Goal: Transaction & Acquisition: Download file/media

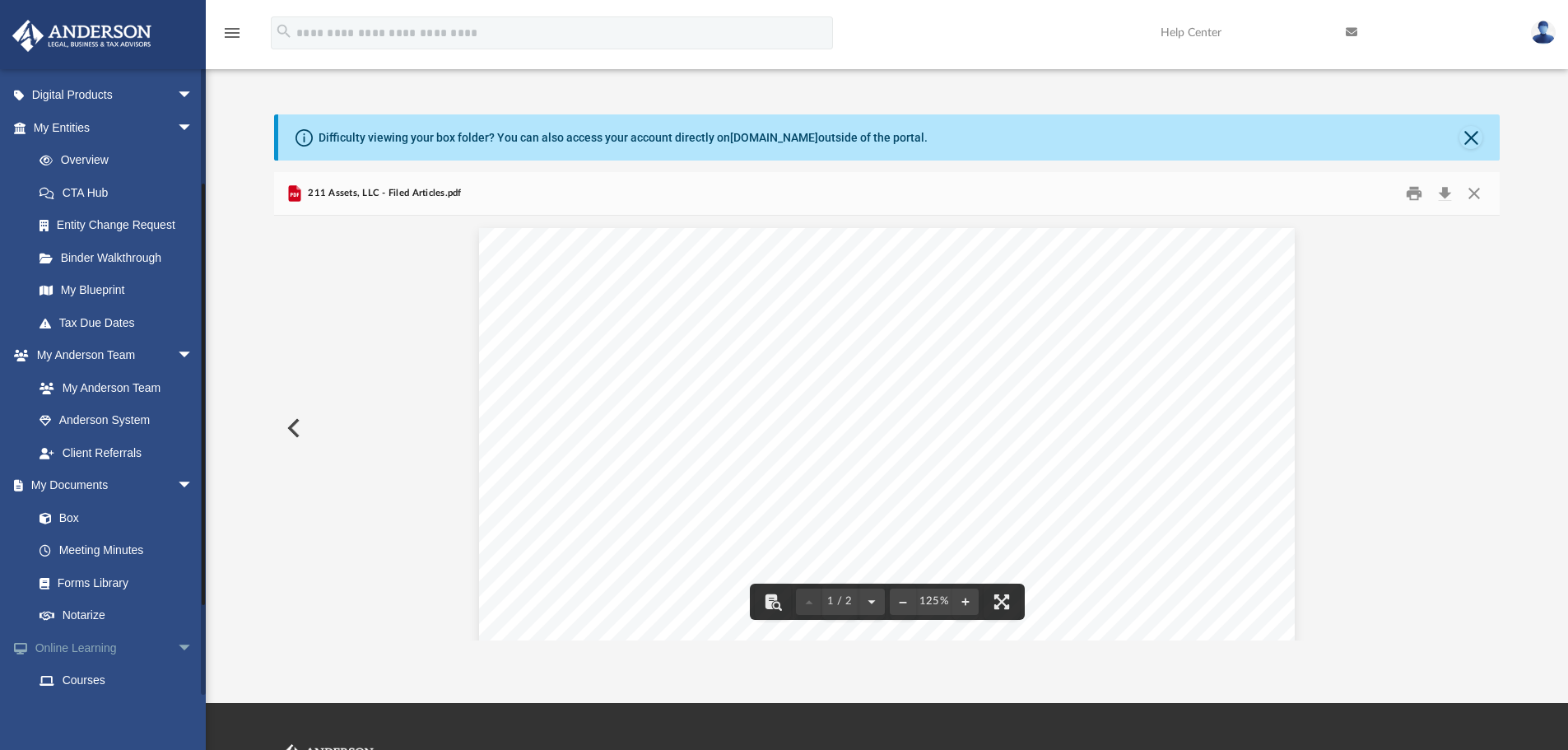
scroll to position [164, 0]
drag, startPoint x: 1476, startPoint y: 187, endPoint x: 1329, endPoint y: 225, distance: 151.8
click at [1251, 187] on button "Close" at bounding box center [1473, 194] width 30 height 25
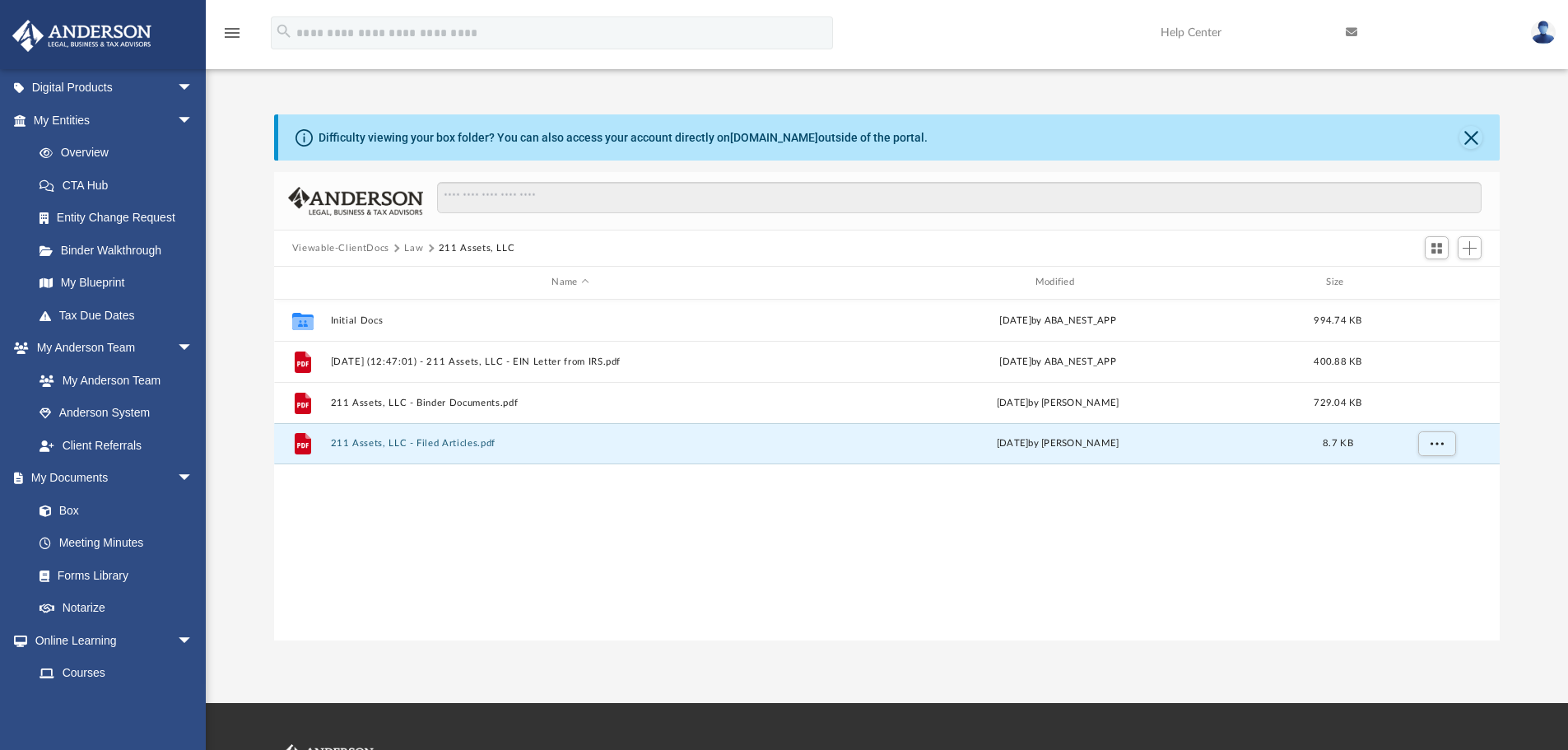
click at [413, 246] on button "Law" at bounding box center [413, 248] width 19 height 14
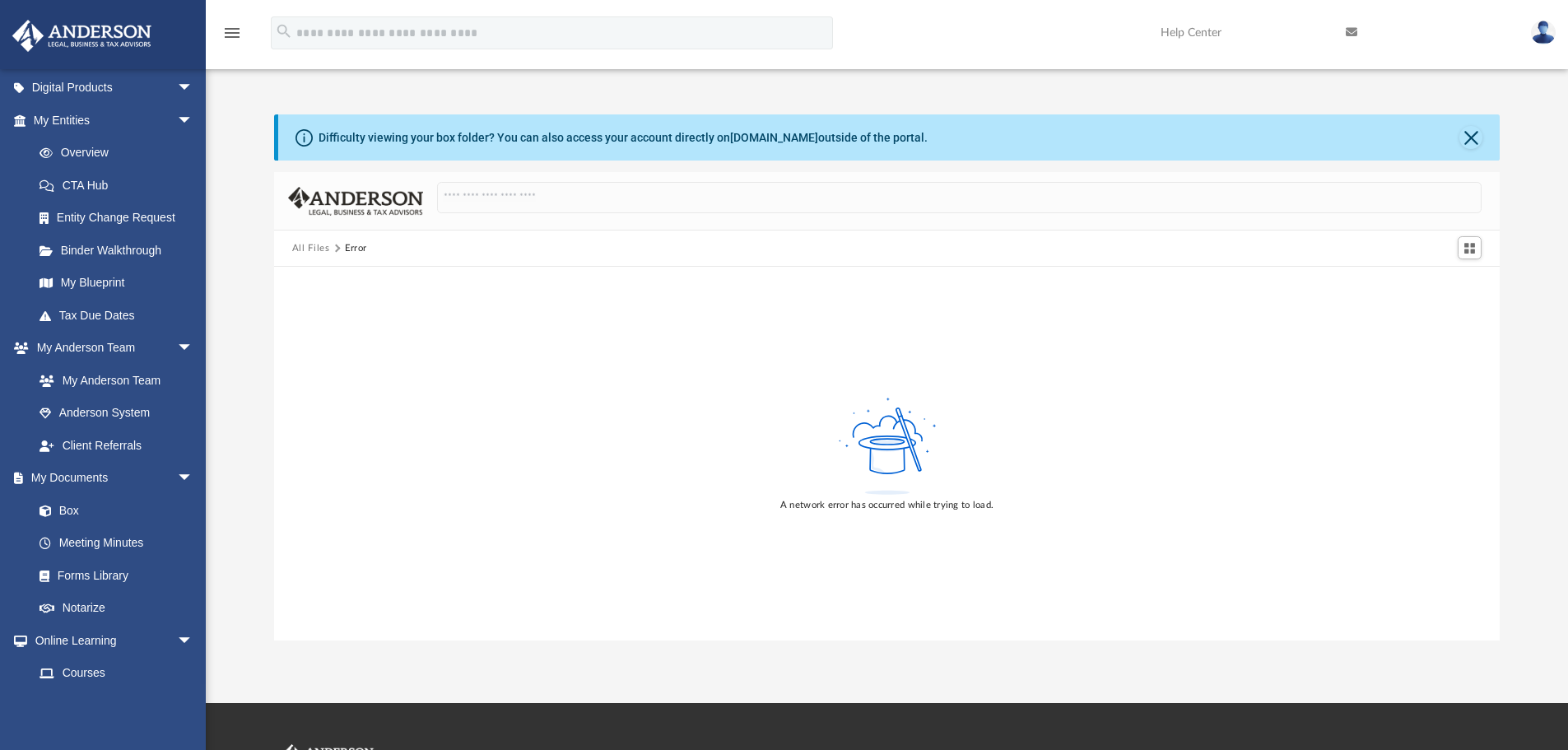
click at [307, 242] on button "All Files" at bounding box center [311, 248] width 38 height 14
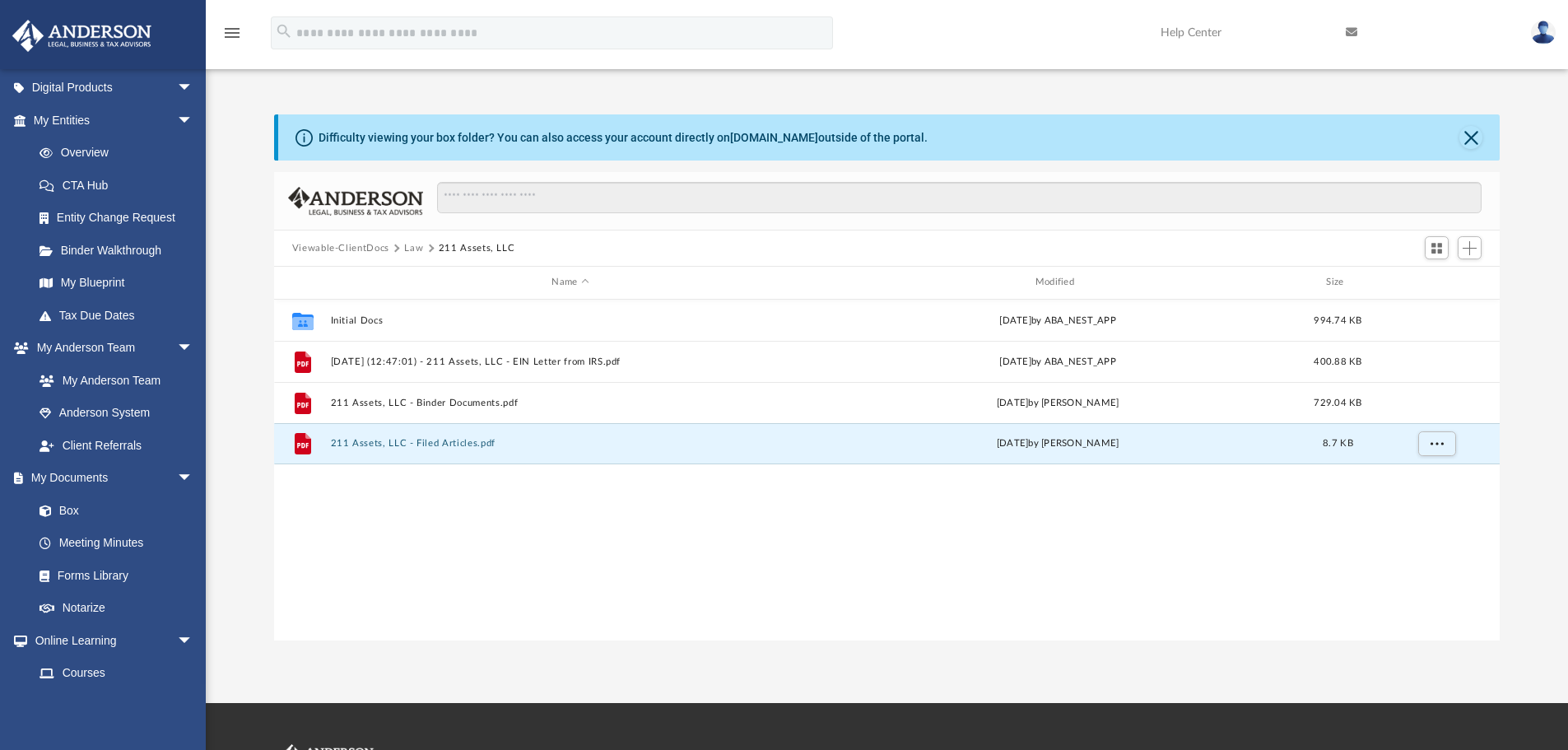
scroll to position [362, 1213]
click at [380, 250] on button "Viewable-ClientDocs" at bounding box center [341, 248] width 97 height 14
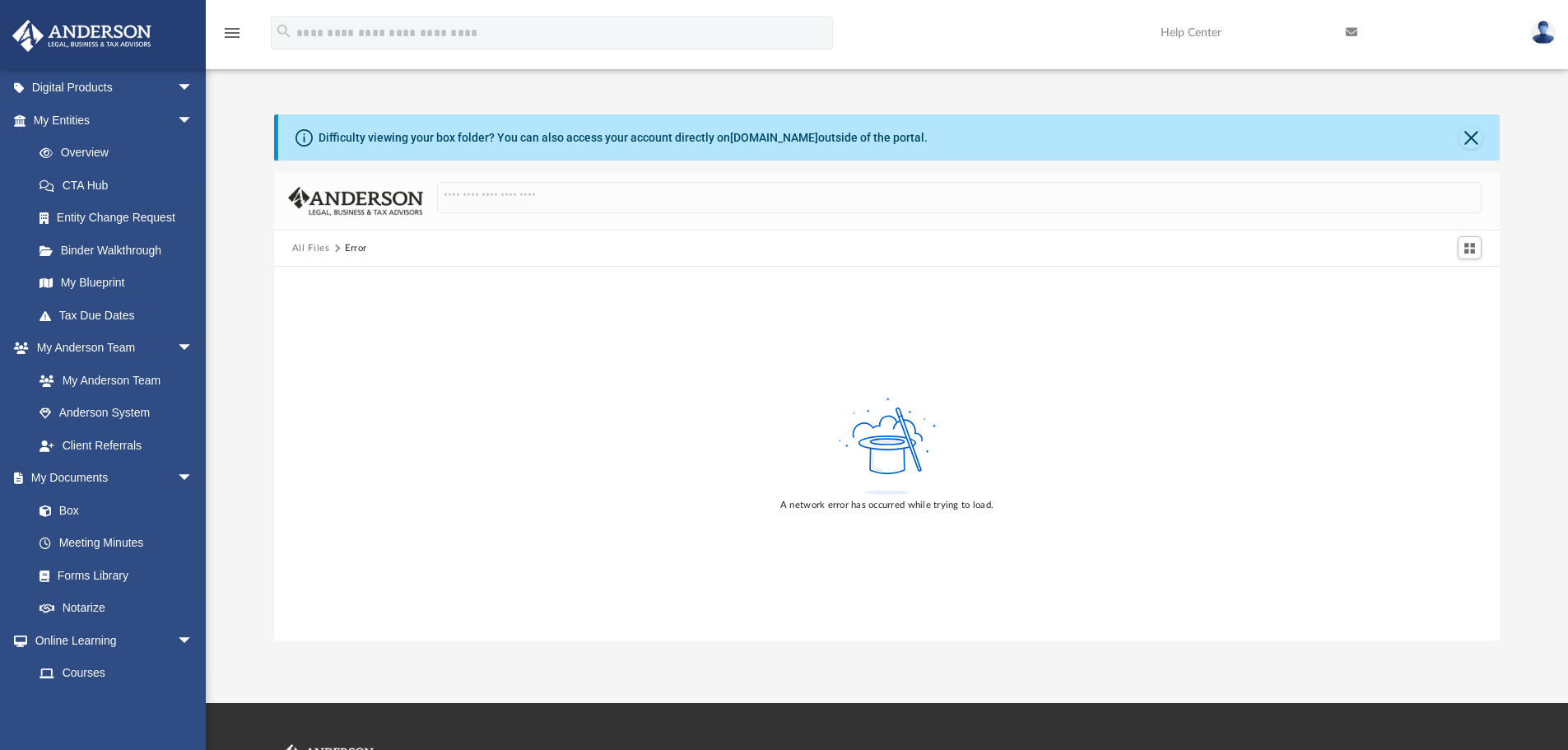
click at [313, 242] on button "All Files" at bounding box center [311, 248] width 38 height 14
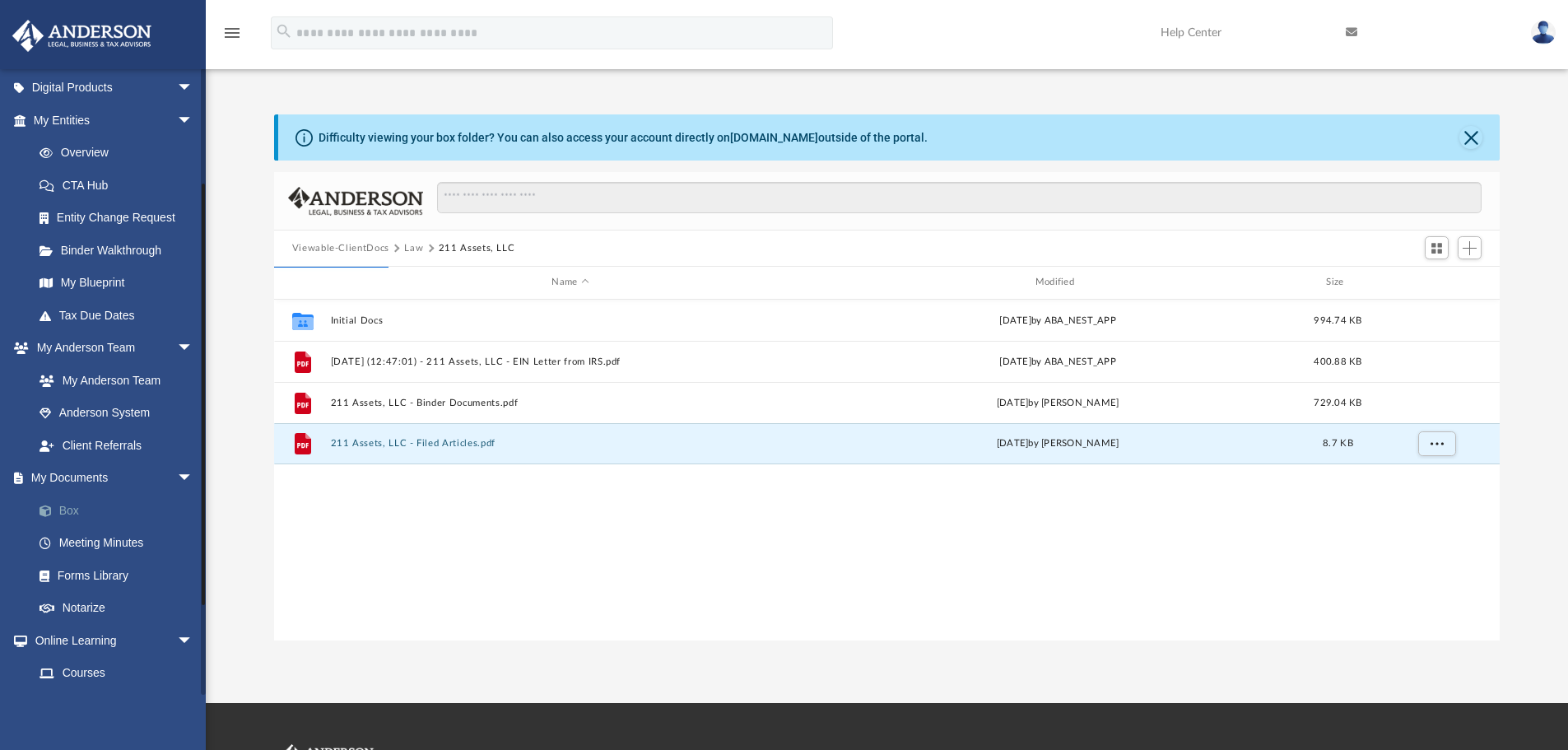
click at [77, 510] on link "Box" at bounding box center [120, 510] width 195 height 33
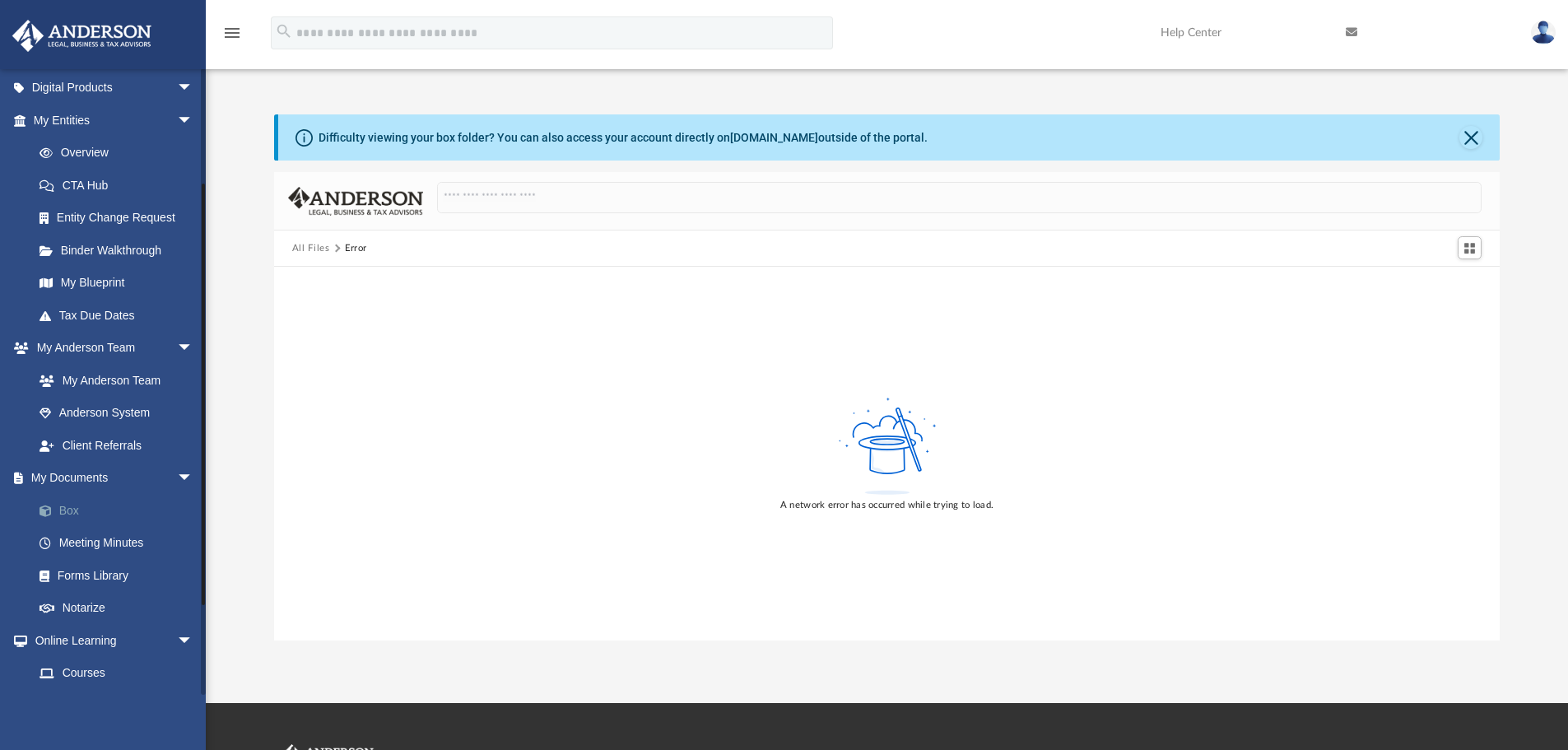
click at [71, 515] on link "Box" at bounding box center [120, 510] width 195 height 33
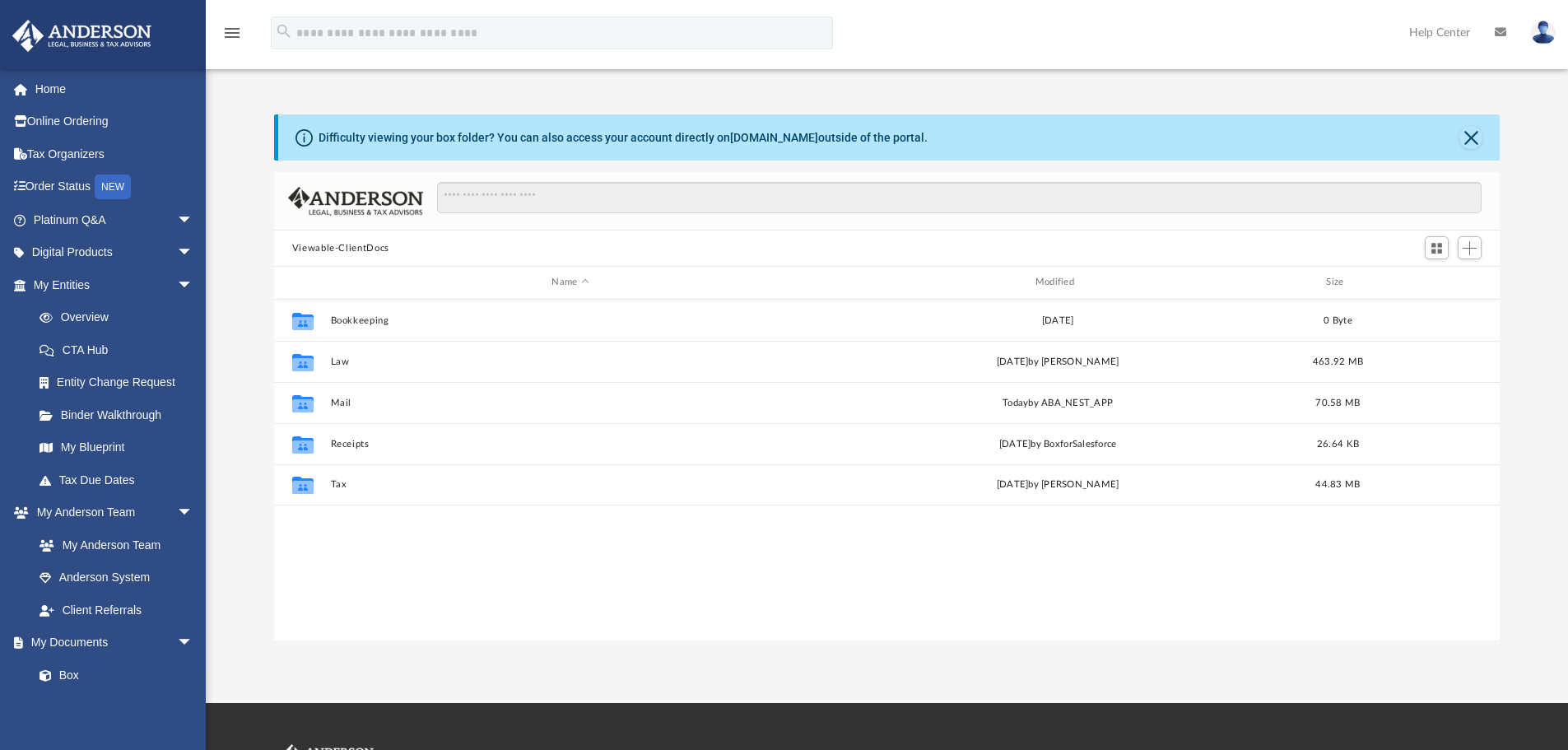
scroll to position [362, 1213]
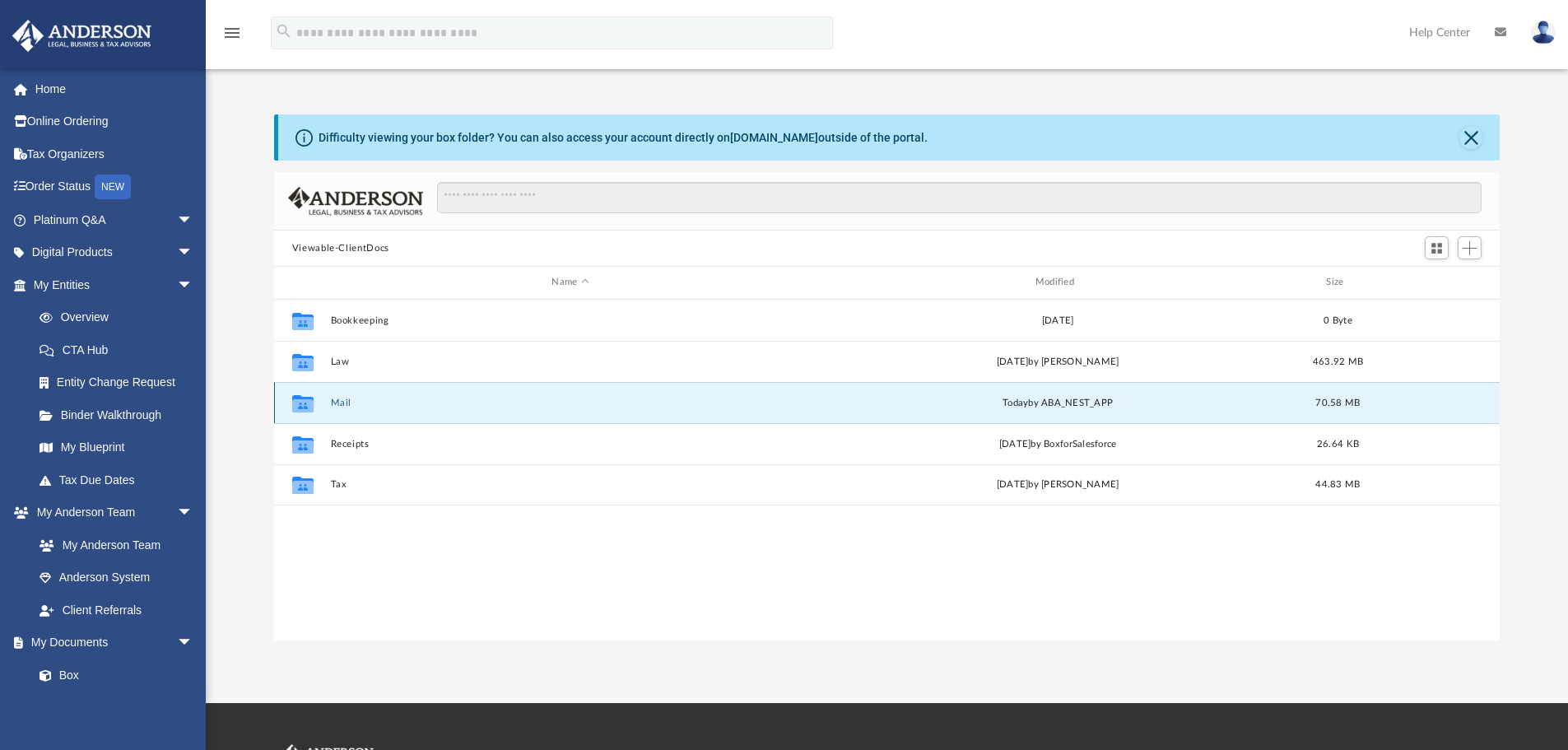
click at [345, 398] on button "Mail" at bounding box center [570, 403] width 479 height 11
click at [342, 403] on button "Mail" at bounding box center [570, 403] width 479 height 11
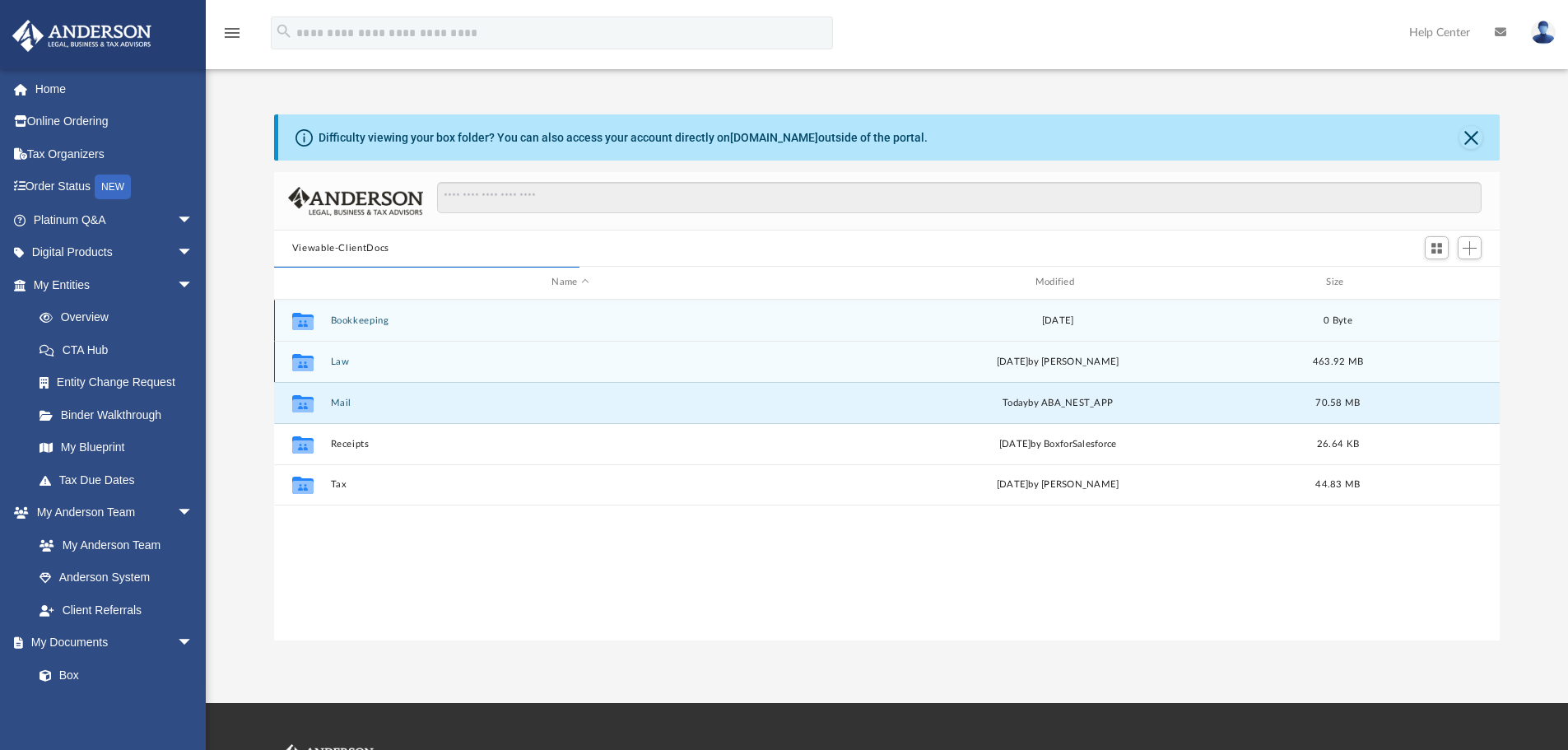
scroll to position [311, 1213]
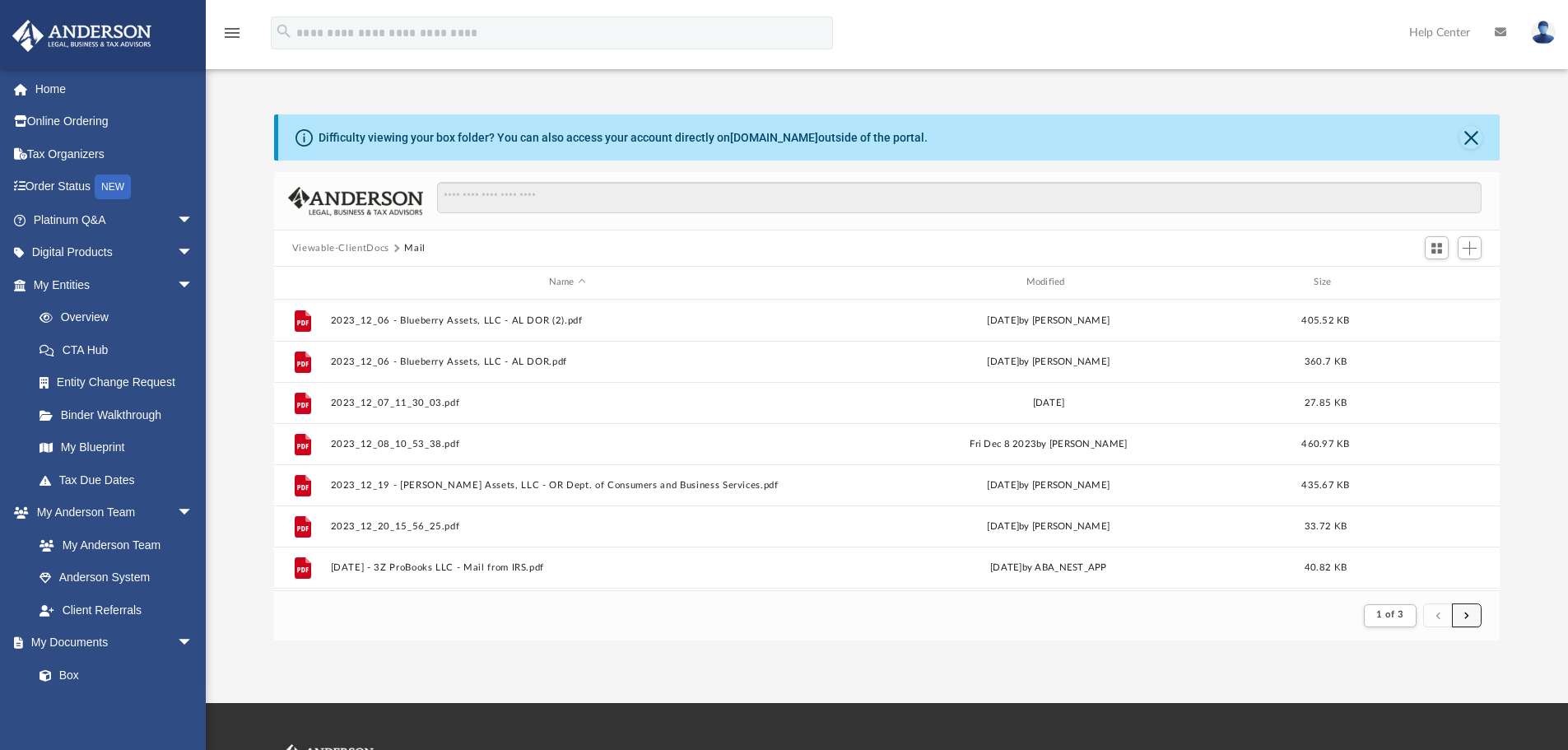
click at [1454, 617] on button "submit" at bounding box center [1466, 615] width 30 height 24
click at [1466, 620] on button "submit" at bounding box center [1466, 615] width 30 height 24
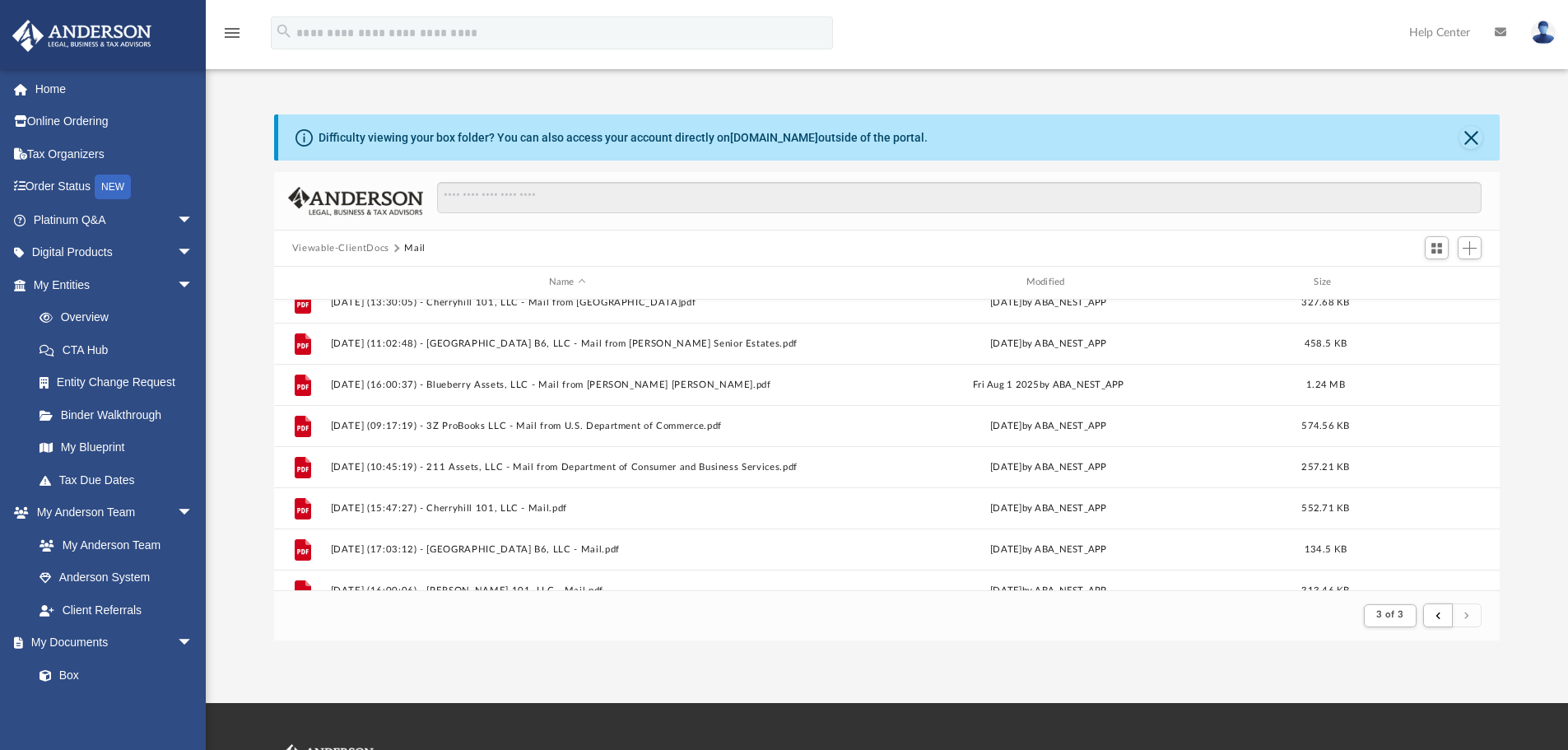
scroll to position [121, 0]
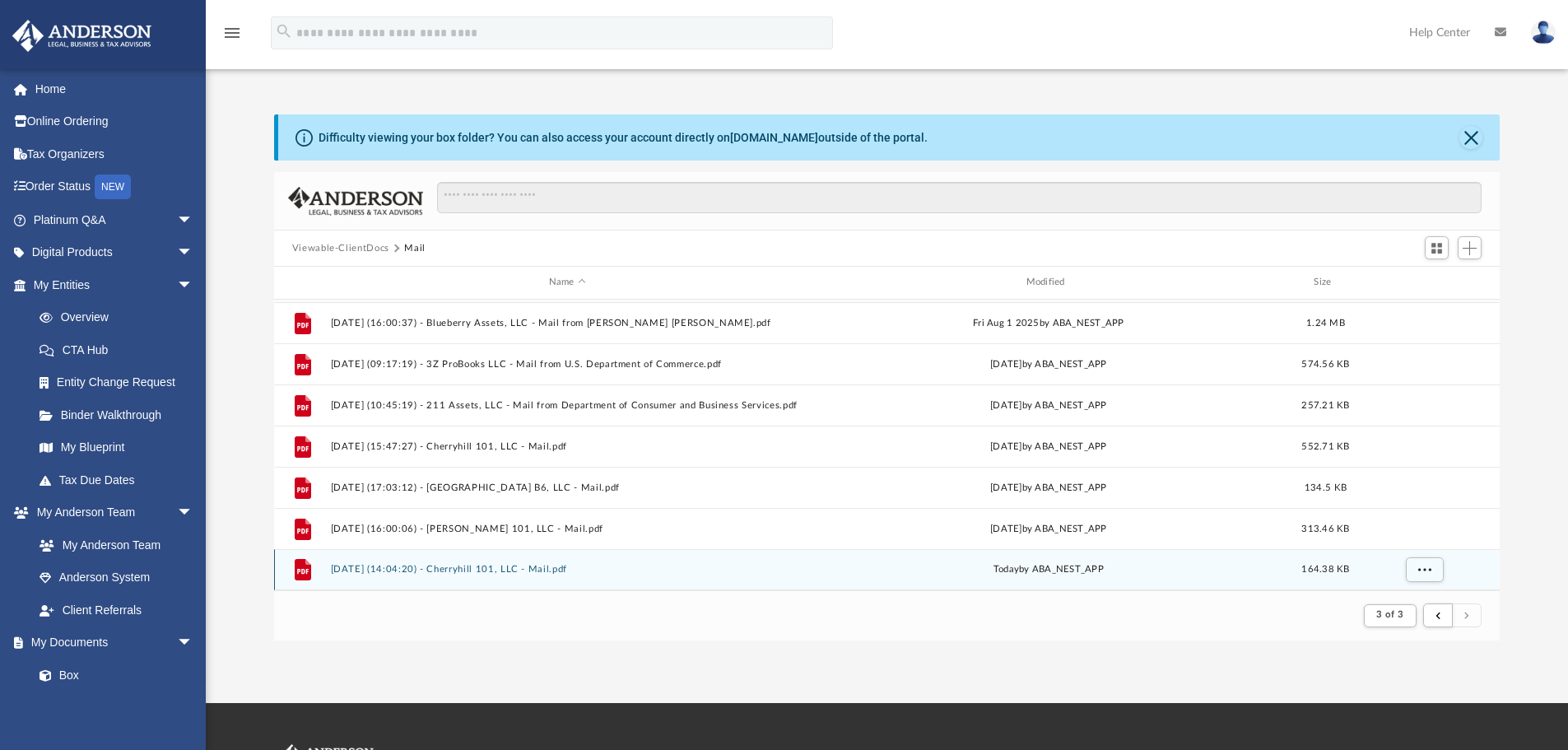
click at [514, 570] on button "[DATE] (14:04:20) - Cherryhill 101, LLC - Mail.pdf" at bounding box center [568, 569] width 474 height 11
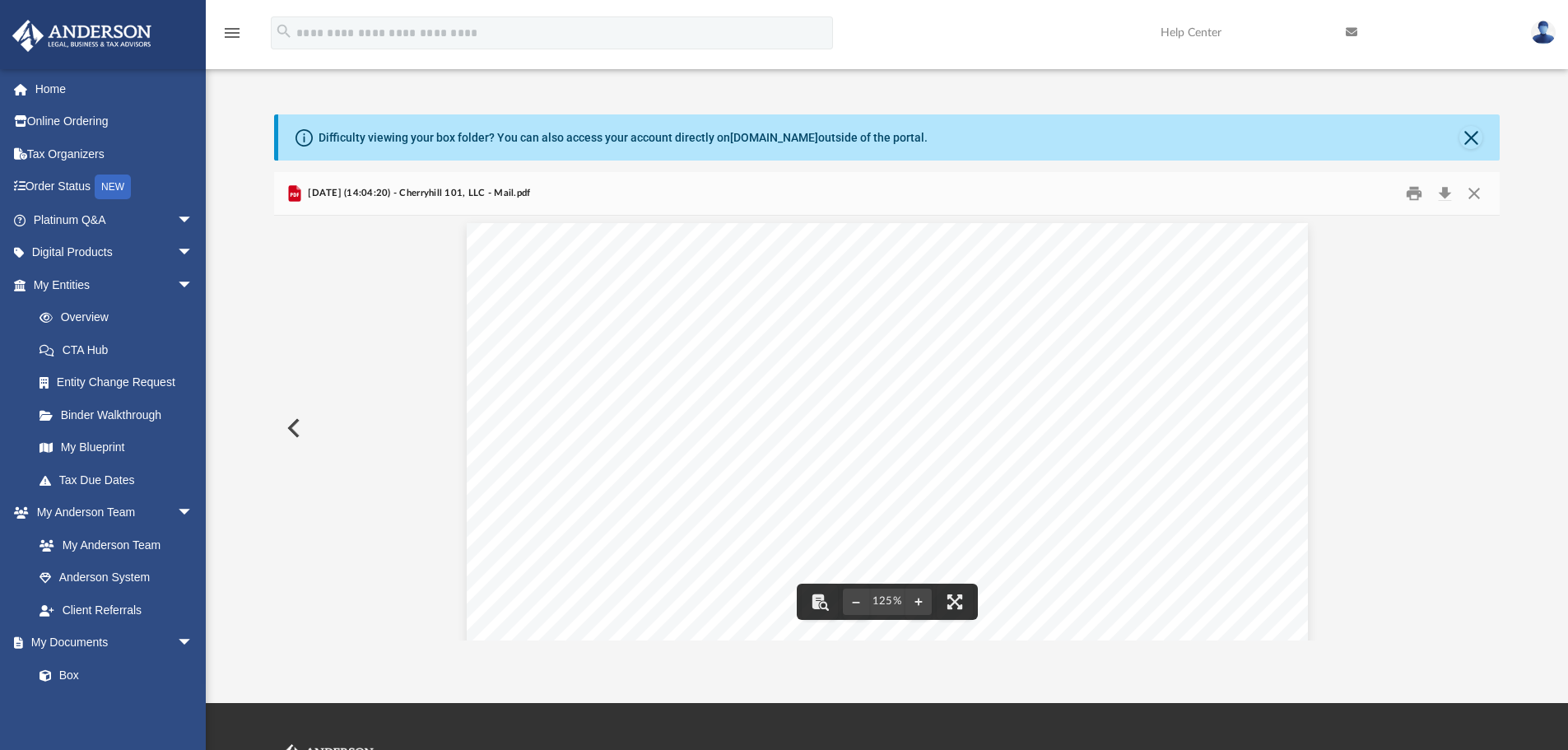
scroll to position [0, 0]
click at [1449, 196] on button "Download" at bounding box center [1443, 194] width 30 height 25
click at [1472, 194] on button "Close" at bounding box center [1473, 194] width 30 height 25
